Goal: Task Accomplishment & Management: Use online tool/utility

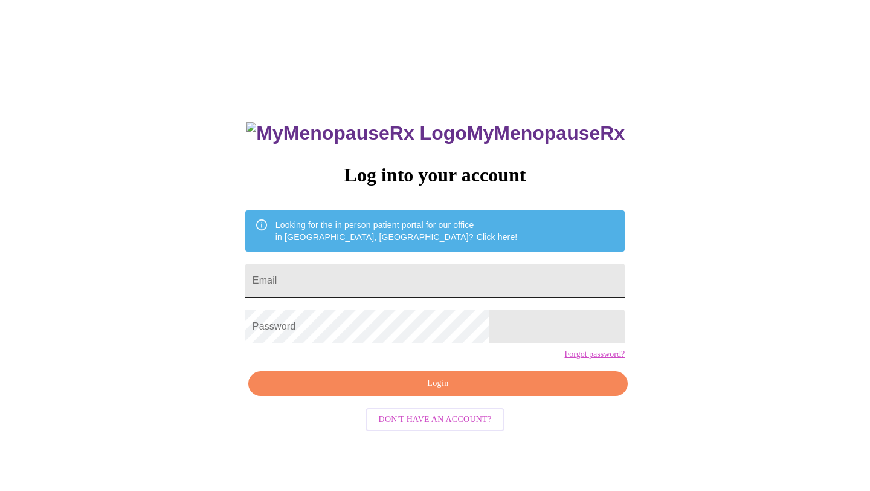
click at [382, 272] on input "Email" at bounding box center [435, 281] width 380 height 34
type input "[EMAIL_ADDRESS][DOMAIN_NAME]"
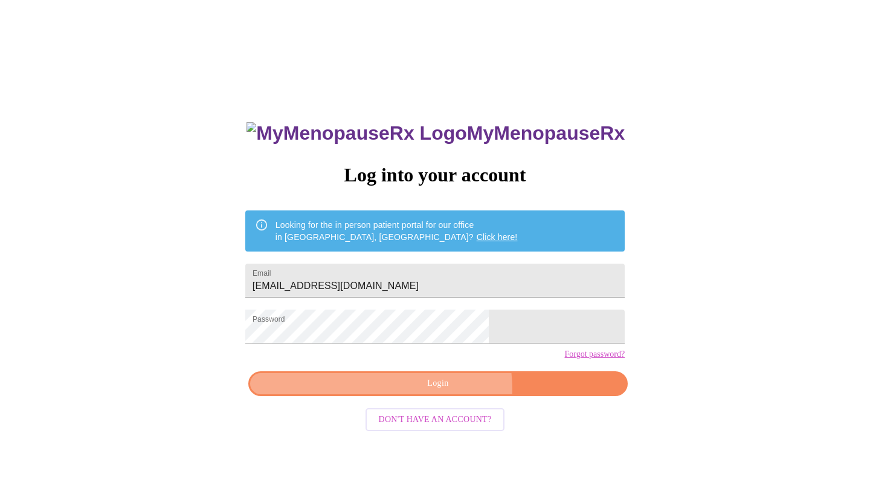
click at [449, 391] on span "Login" at bounding box center [438, 383] width 352 height 15
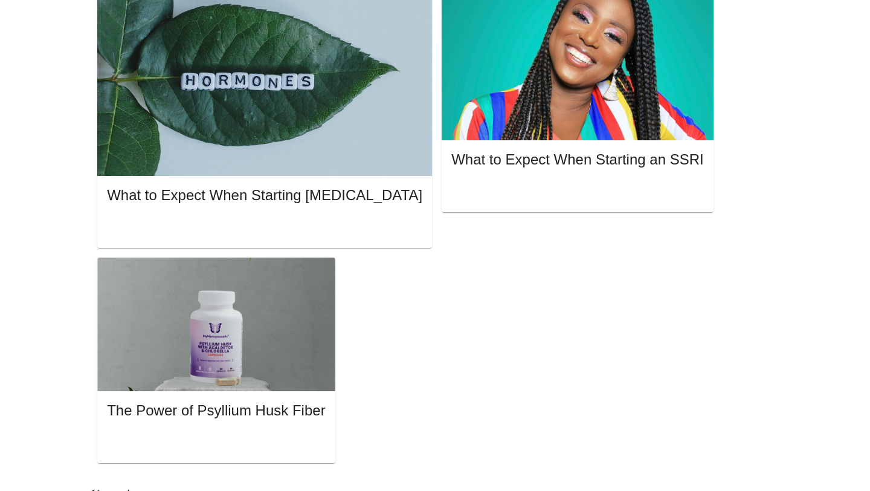
scroll to position [933, 0]
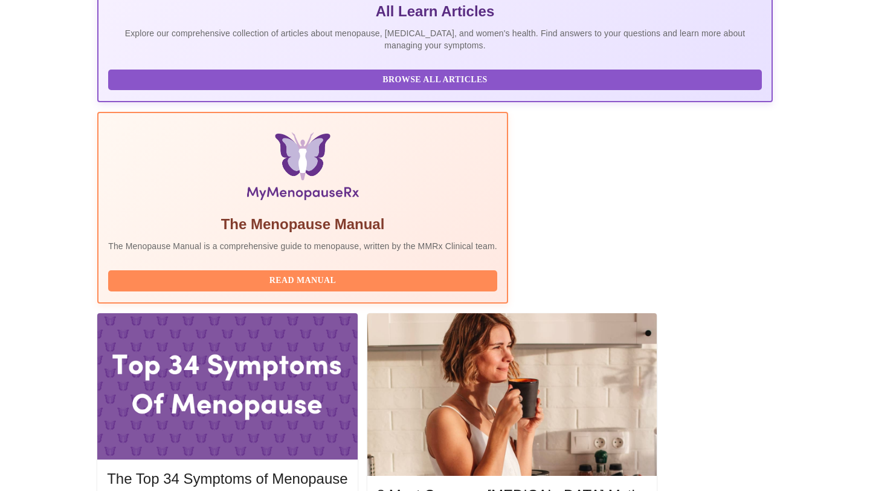
scroll to position [284, 0]
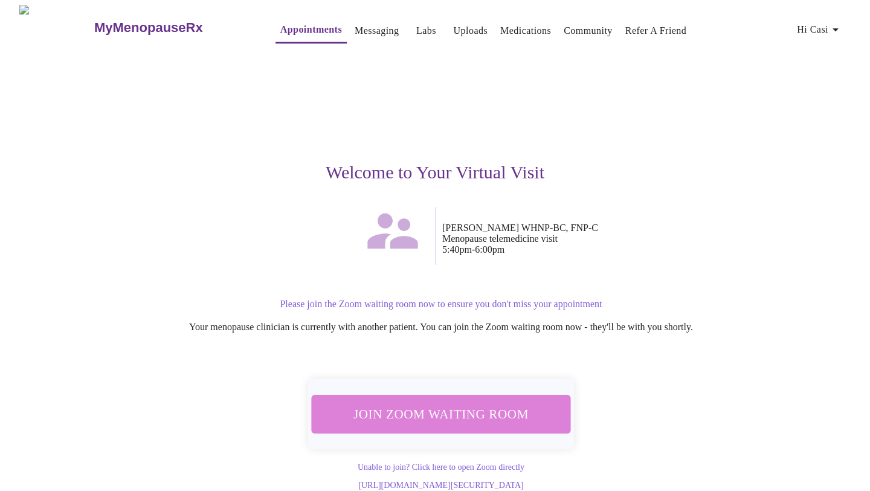
click at [467, 403] on span "Join Zoom Waiting Room" at bounding box center [442, 414] width 232 height 23
